Goal: Register for event/course

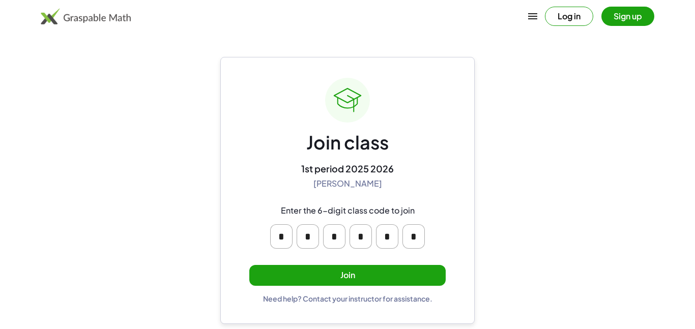
click at [376, 278] on button "Join" at bounding box center [347, 275] width 196 height 21
click at [340, 272] on button "Join" at bounding box center [347, 275] width 196 height 21
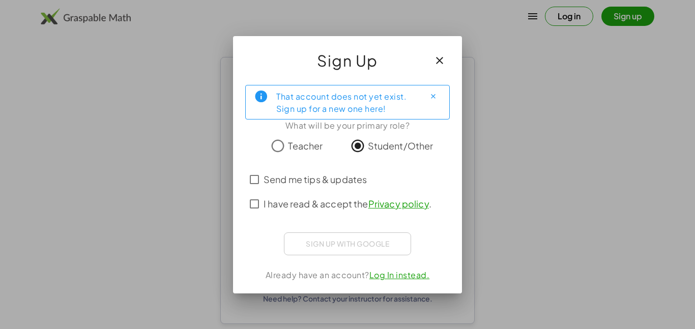
click at [270, 201] on span "I have read & accept the Privacy policy ." at bounding box center [348, 204] width 168 height 14
